Goal: Obtain resource: Download file/media

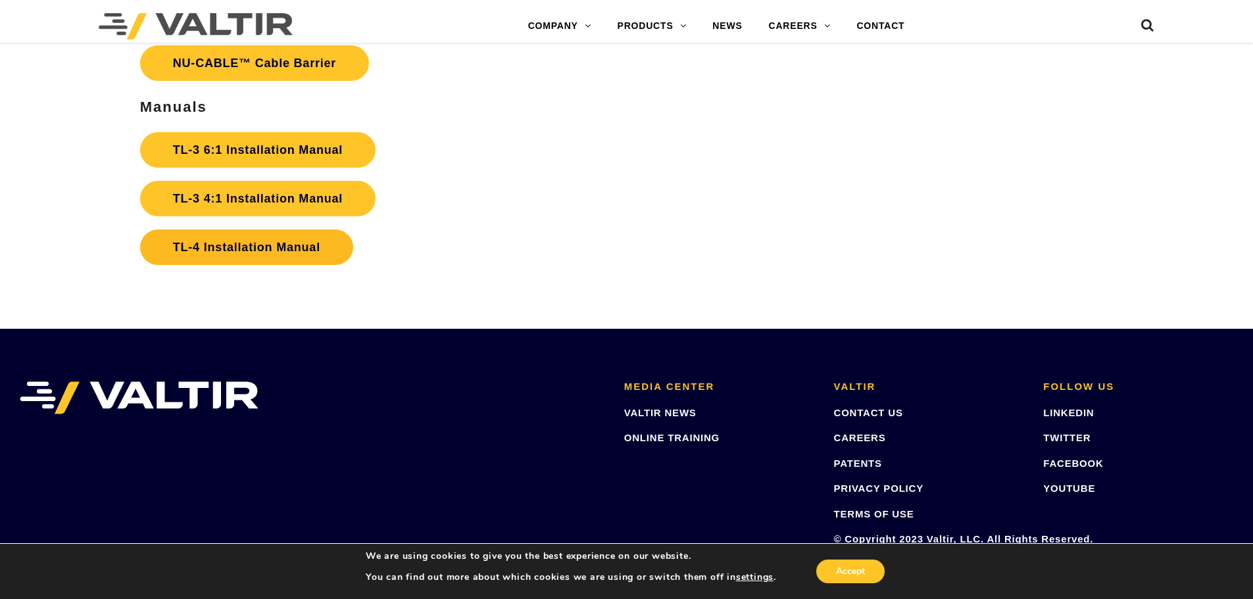
scroll to position [2947, 0]
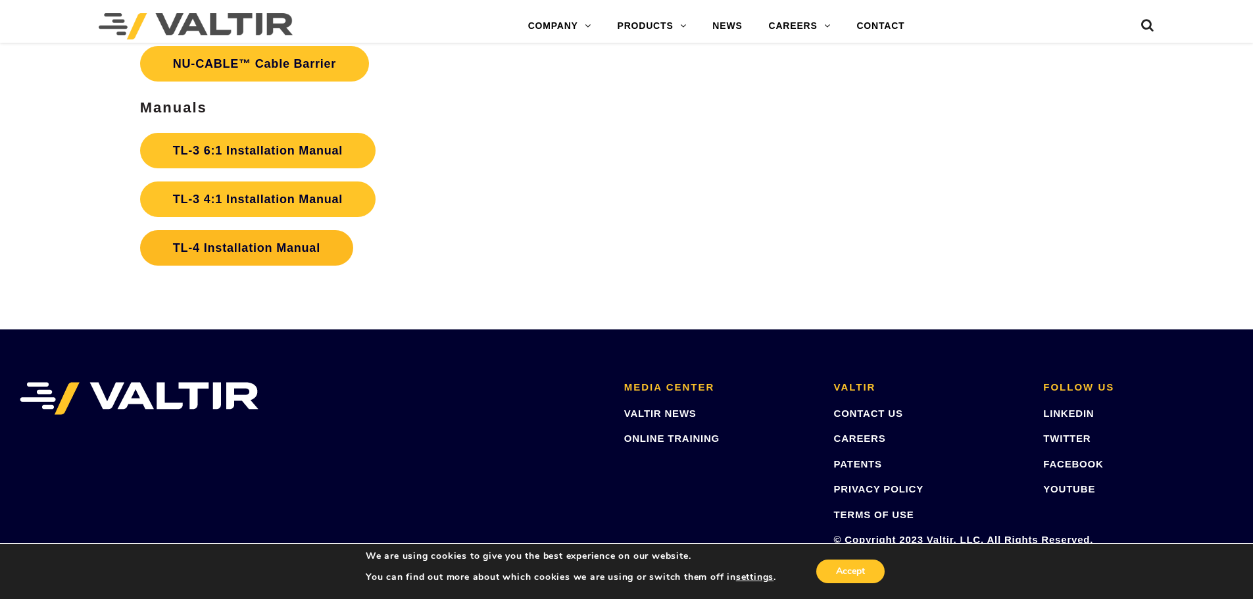
click at [262, 249] on link "TL-4 Installation Manual" at bounding box center [246, 248] width 213 height 36
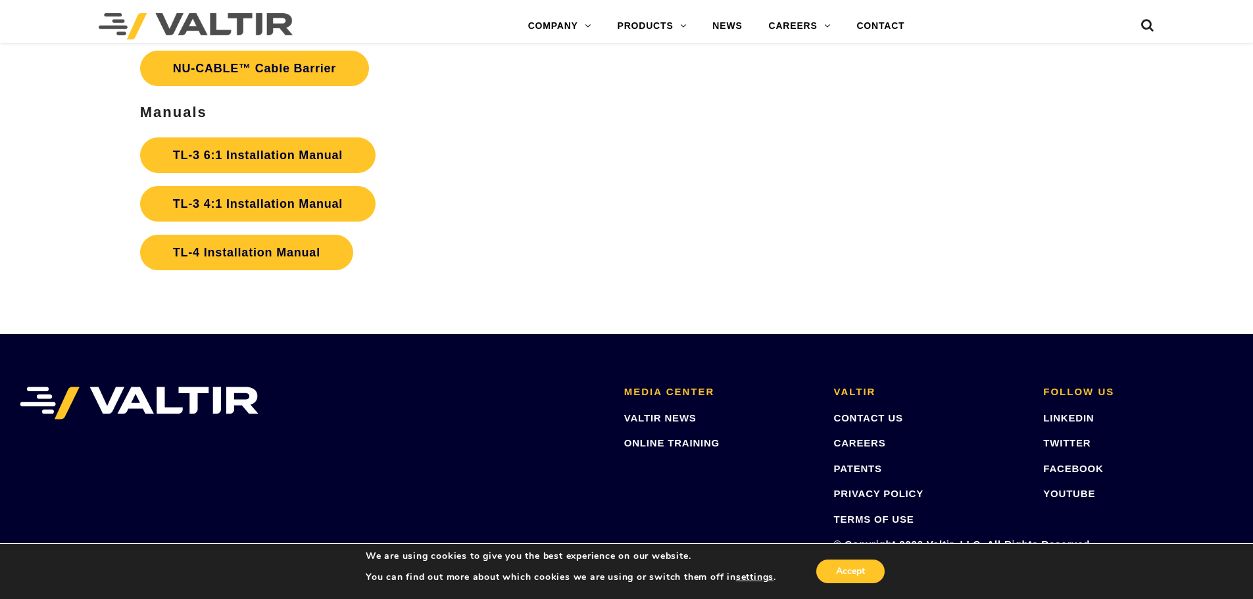
scroll to position [2941, 0]
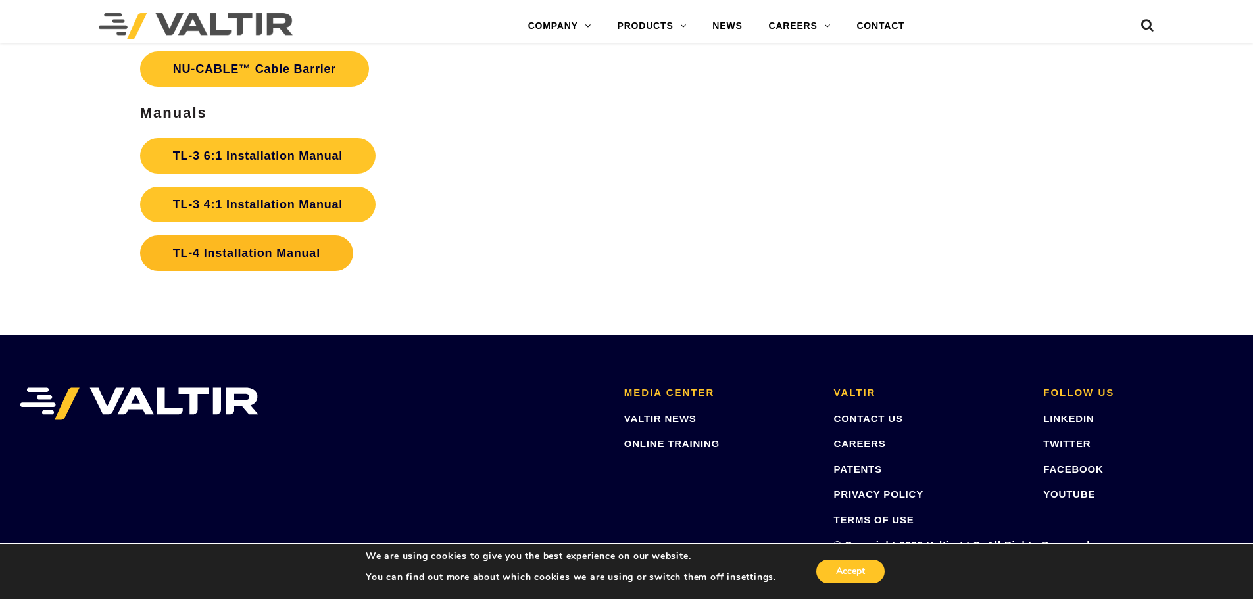
click at [267, 253] on link "TL-4 Installation Manual" at bounding box center [246, 254] width 213 height 36
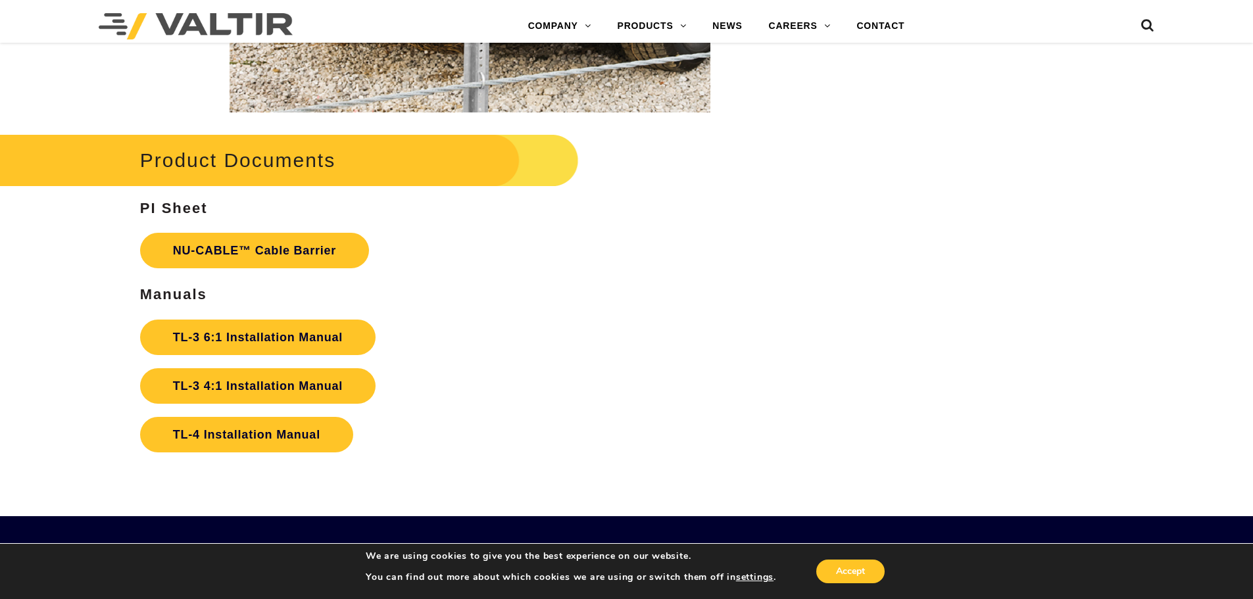
scroll to position [2762, 0]
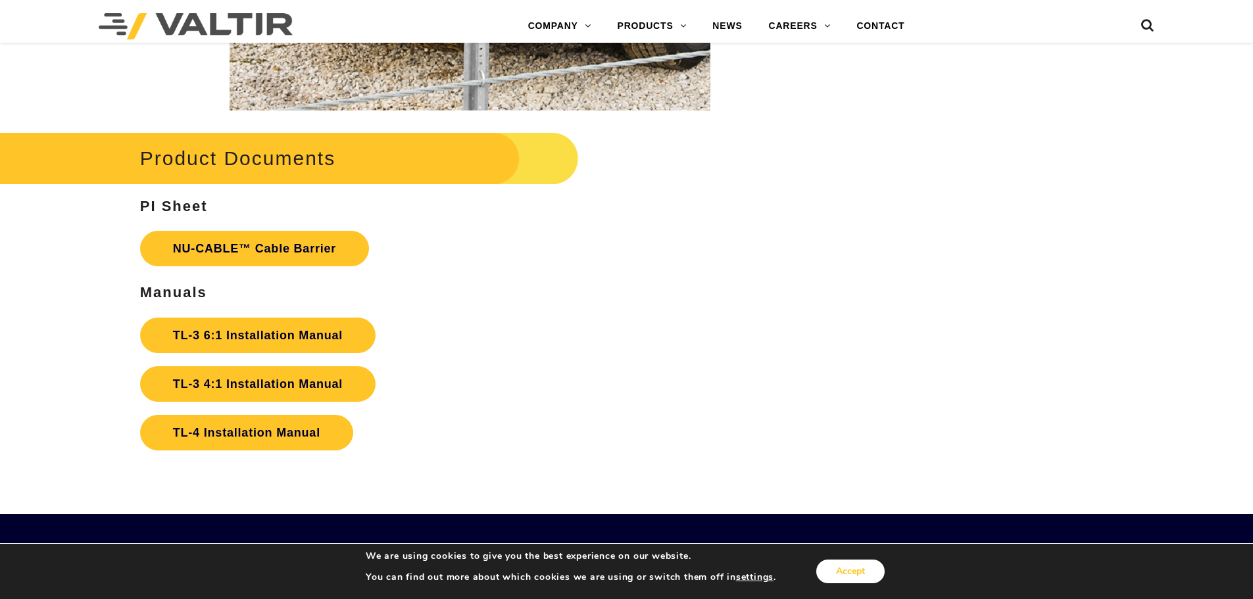
click at [860, 576] on button "Accept" at bounding box center [850, 572] width 68 height 24
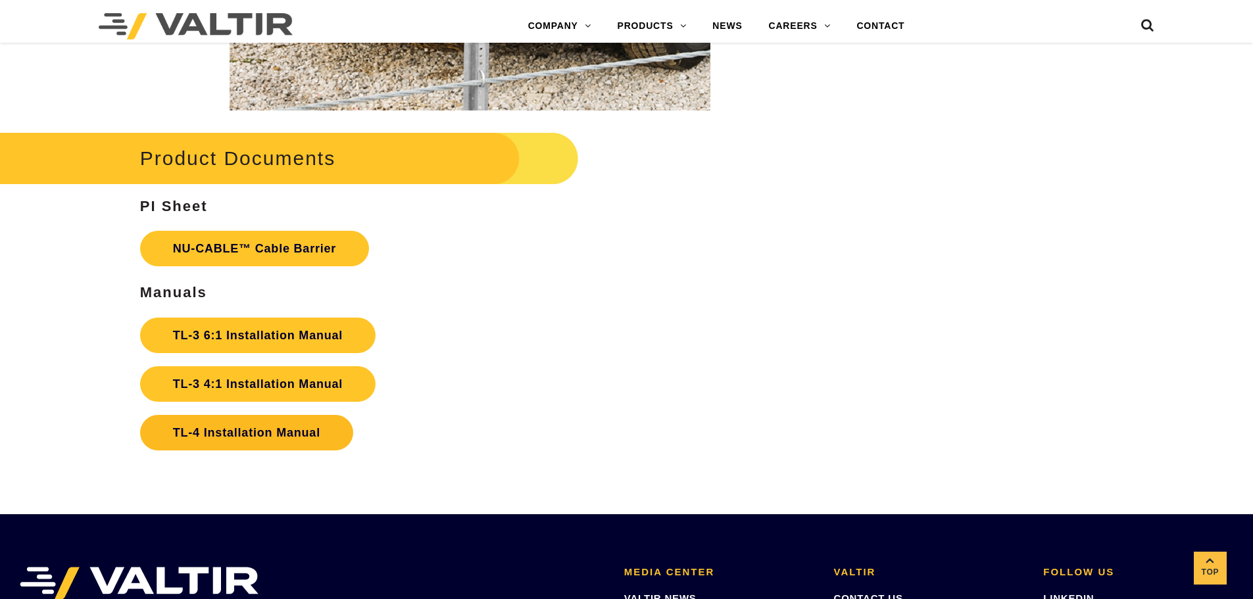
click at [266, 432] on link "TL-4 Installation Manual" at bounding box center [246, 433] width 213 height 36
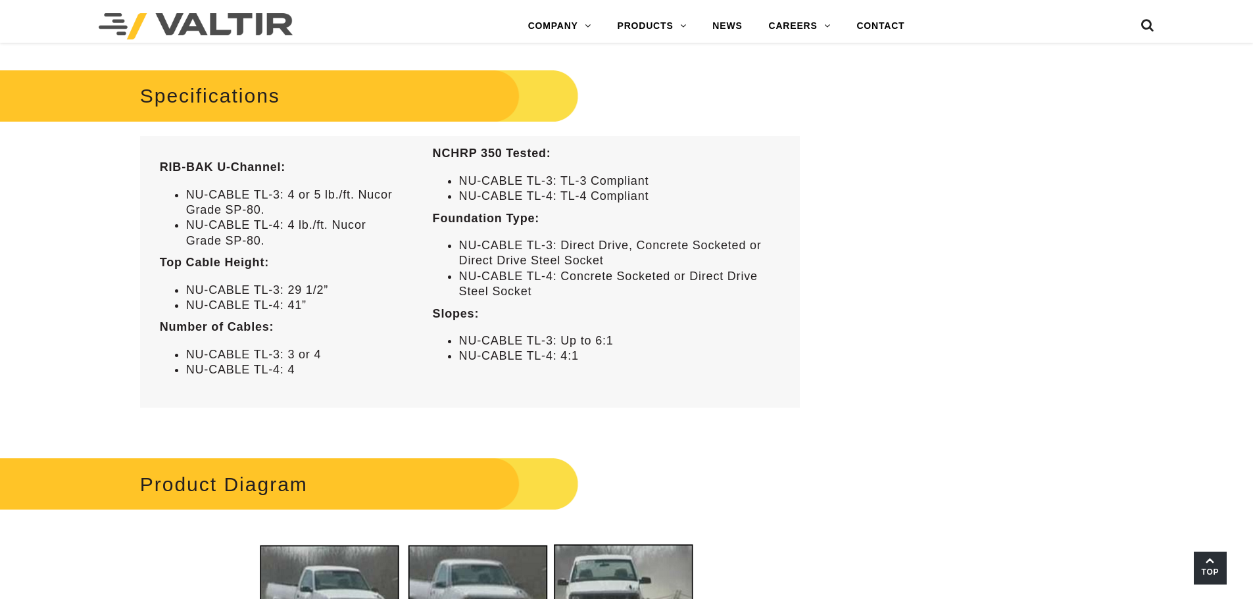
click at [1205, 565] on span "Top" at bounding box center [1210, 572] width 33 height 15
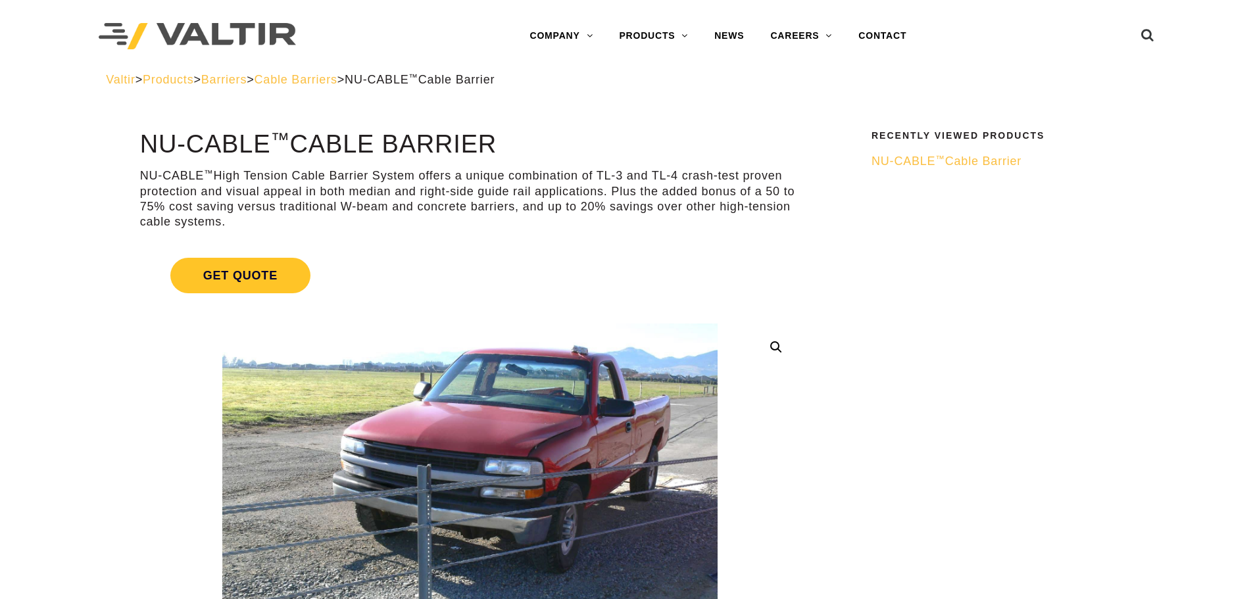
click at [964, 161] on span "NU-CABLE ™ Cable Barrier" at bounding box center [947, 161] width 150 height 13
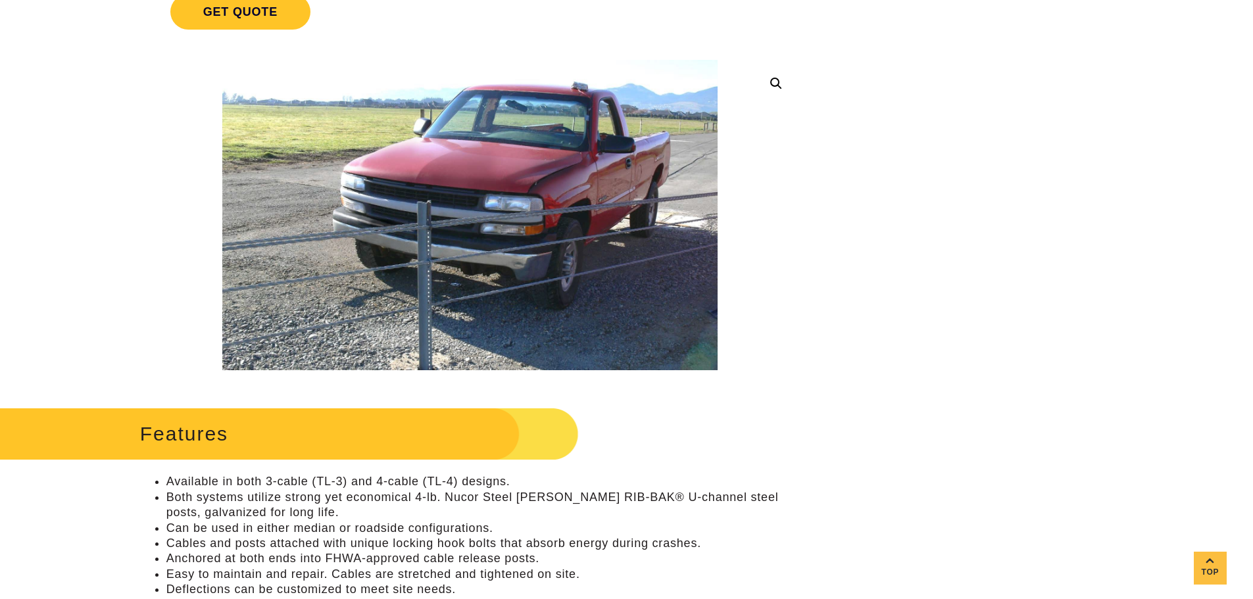
scroll to position [264, 0]
